Goal: Information Seeking & Learning: Learn about a topic

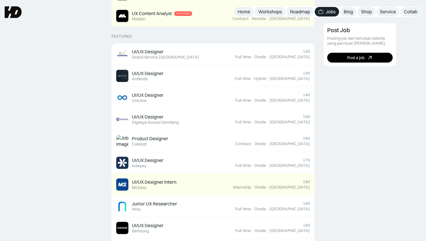
scroll to position [161, 0]
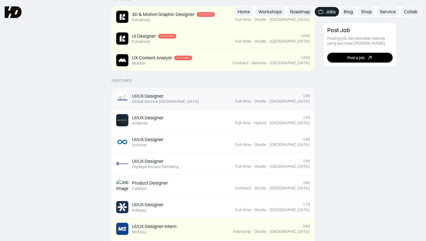
click at [235, 98] on div "UI/UX Designer Featured Global Service Indonesia" at bounding box center [175, 98] width 119 height 12
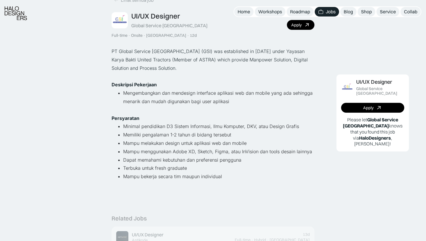
scroll to position [36, 0]
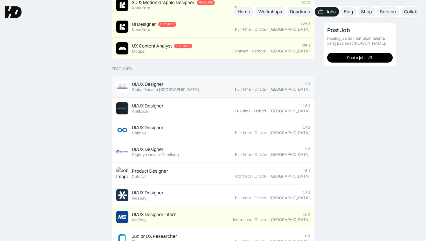
scroll to position [161, 0]
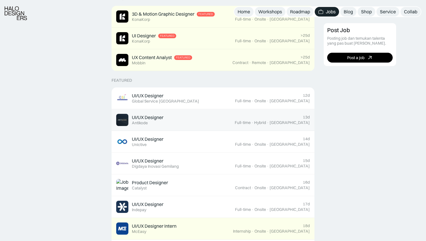
click at [235, 116] on div "UI/UX Designer Featured Antikode" at bounding box center [175, 120] width 119 height 12
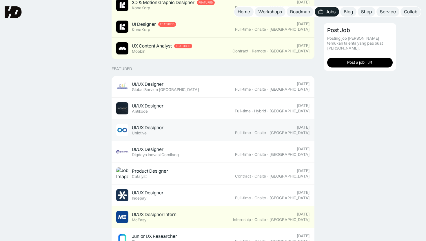
scroll to position [161, 0]
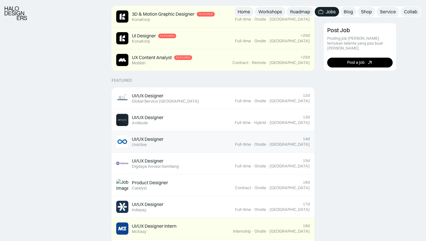
click at [235, 137] on div "UI/UX Designer Featured Unictive" at bounding box center [175, 142] width 119 height 12
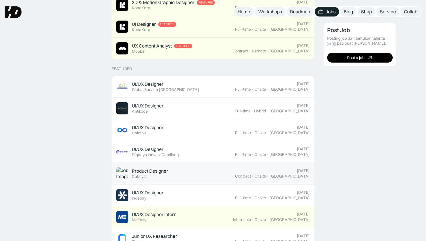
scroll to position [161, 0]
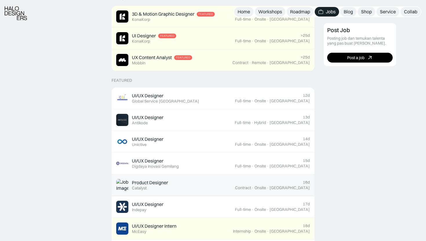
click at [237, 178] on link "Product Designer Featured Catalyst 16d Contract · Onsite · Jakarta" at bounding box center [213, 185] width 203 height 22
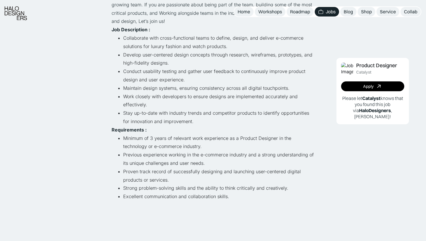
scroll to position [101, 0]
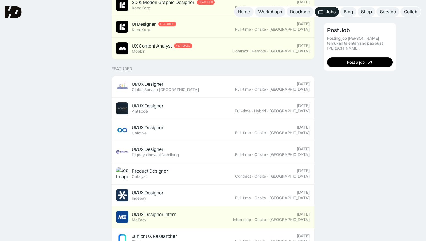
scroll to position [161, 0]
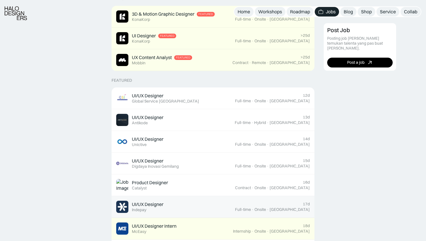
click at [235, 205] on div "UI/UX Designer Featured Indepay" at bounding box center [175, 207] width 119 height 12
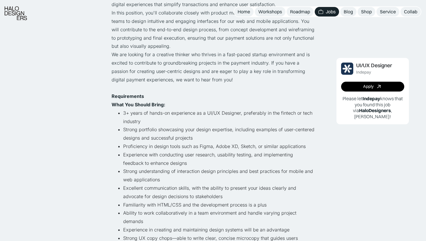
scroll to position [138, 0]
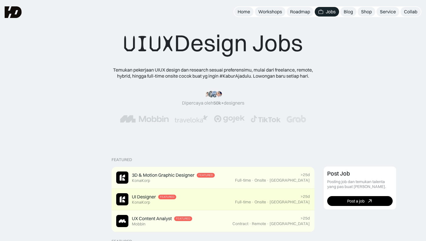
click at [235, 198] on div "UI Designer Featured KonaKorp" at bounding box center [175, 199] width 119 height 12
